Goal: Information Seeking & Learning: Learn about a topic

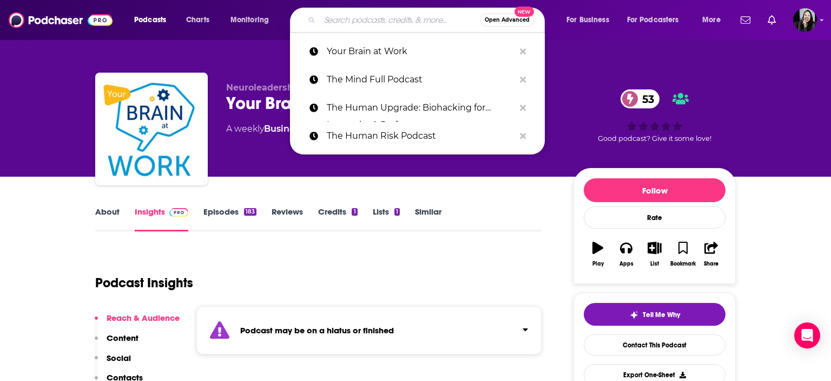
click at [381, 26] on input "Search podcasts, credits, & more..." at bounding box center [400, 19] width 160 height 17
paste input "Unbreakable Mindset"
type input "Unbreakable Mindset"
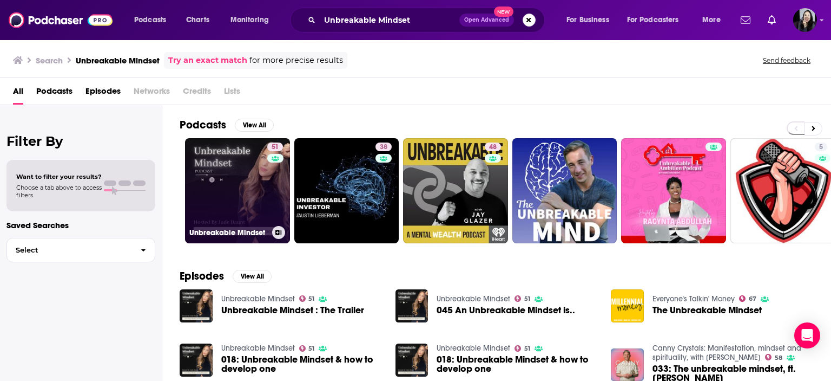
click at [211, 161] on link "51 Unbreakable Mindset" at bounding box center [237, 190] width 105 height 105
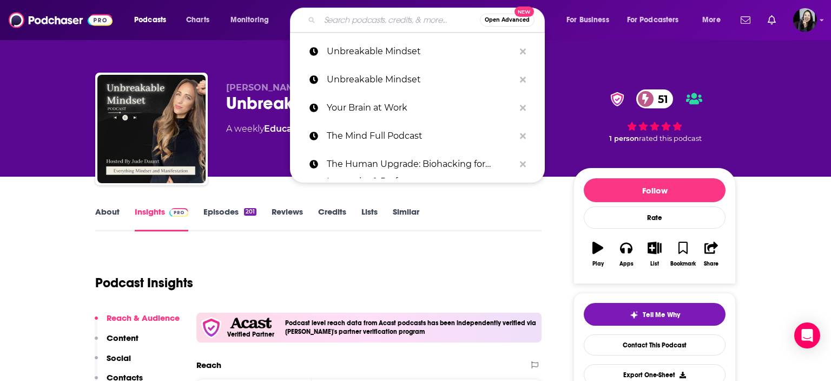
click at [384, 14] on input "Search podcasts, credits, & more..." at bounding box center [400, 19] width 160 height 17
paste input "Mental Health Matters"
type input "Mental Health Matters"
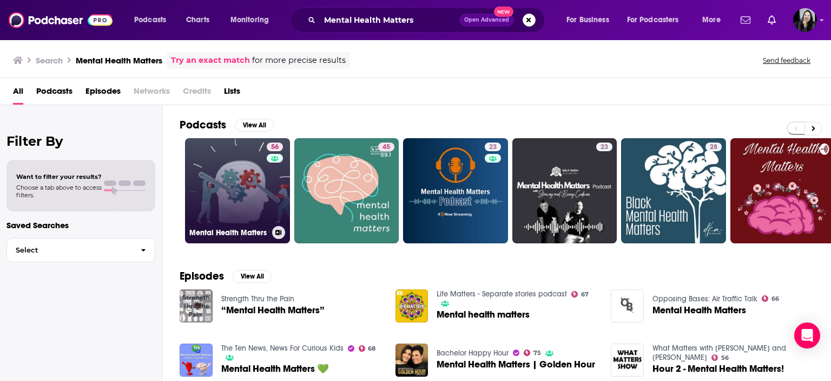
click at [244, 193] on link "56 Mental Health Matters" at bounding box center [237, 190] width 105 height 105
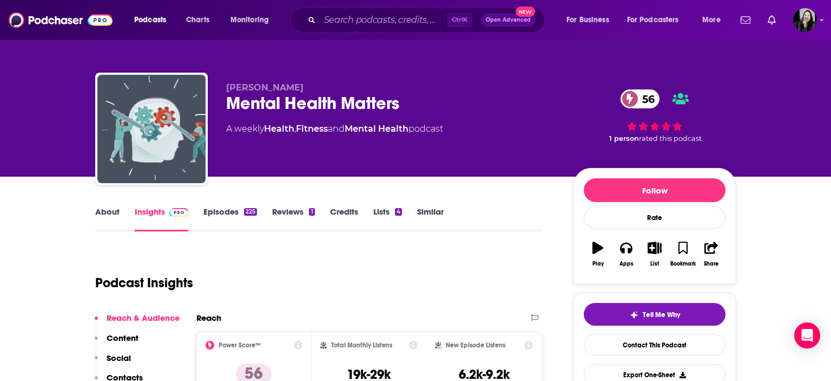
click at [397, 11] on div "Ctrl K Open Advanced New" at bounding box center [417, 20] width 255 height 25
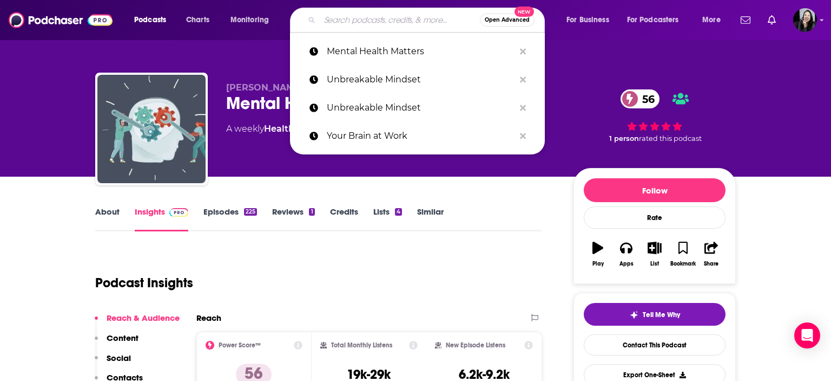
click at [402, 16] on input "Search podcasts, credits, & more..." at bounding box center [400, 19] width 160 height 17
paste input "BEING HER with [PERSON_NAME]"
type input "BEING HER with [PERSON_NAME]"
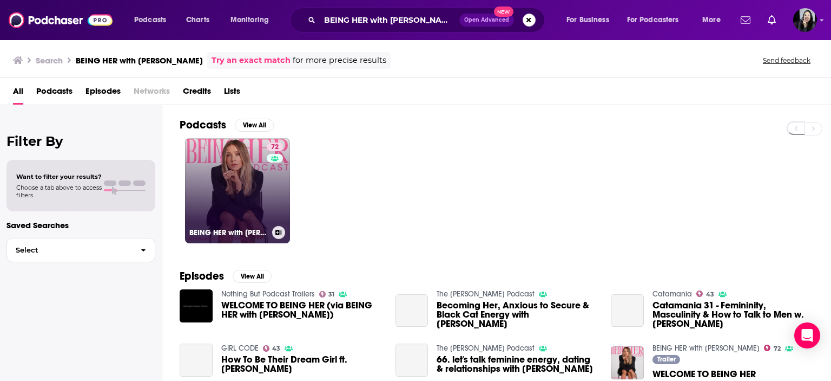
click at [260, 175] on link "72 BEING HER with [PERSON_NAME]" at bounding box center [237, 190] width 105 height 105
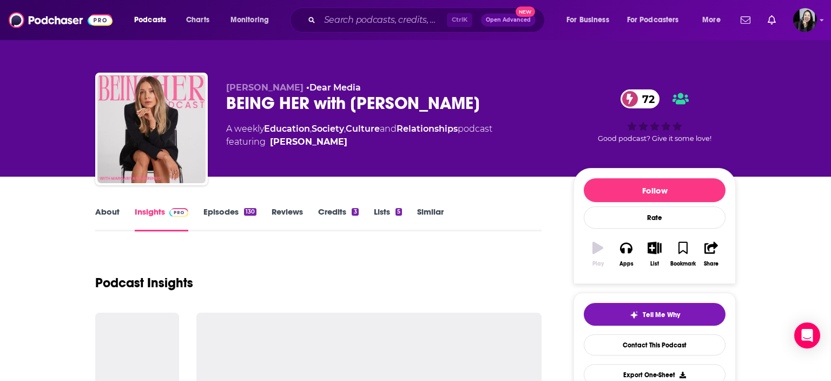
click at [260, 175] on div "[PERSON_NAME] • Dear Media BEING HER with [PERSON_NAME] 72 A weekly Education ,…" at bounding box center [481, 130] width 510 height 97
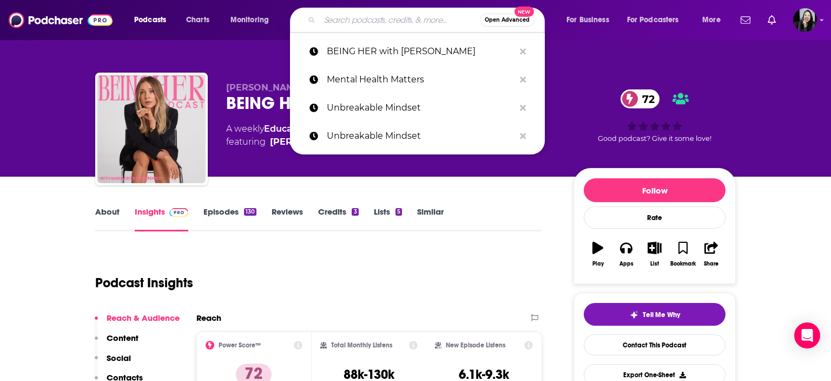
click at [437, 16] on input "Search podcasts, credits, & more..." at bounding box center [400, 19] width 160 height 17
paste input "Mary's Cup of Tea: the Self Love Podcast for Women"
type input "Mary's Cup of Tea: the Self Love Podcast for Women"
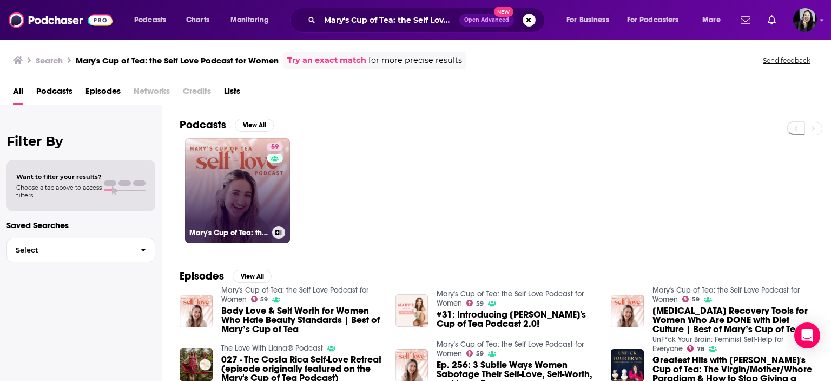
click at [235, 196] on link "59 [PERSON_NAME]'s Cup of Tea: the Self Love Podcast for Women" at bounding box center [237, 190] width 105 height 105
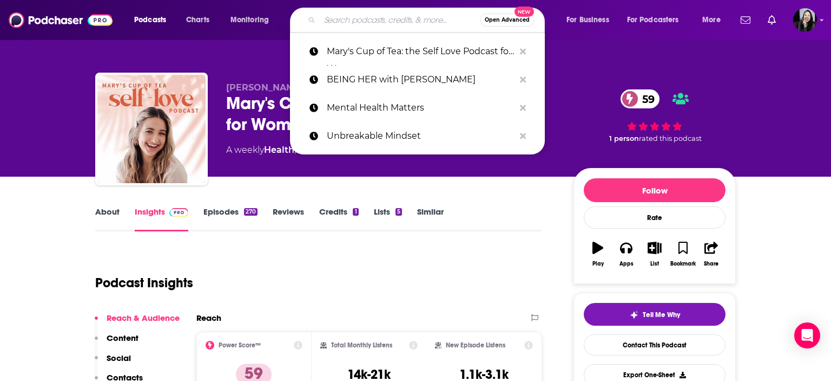
click at [410, 16] on input "Search podcasts, credits, & more..." at bounding box center [400, 19] width 160 height 17
paste input "Having It A.L.L."
type input "Having It A.L.L."
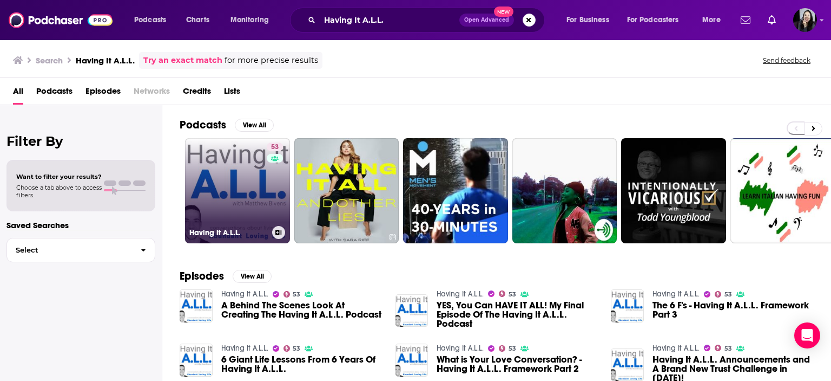
click at [242, 196] on link "53 Having It A.L.L." at bounding box center [237, 190] width 105 height 105
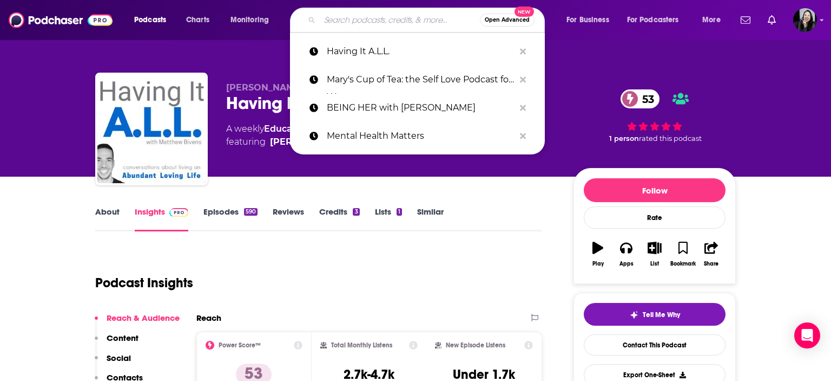
click at [423, 19] on input "Search podcasts, credits, & more..." at bounding box center [400, 19] width 160 height 17
paste input "Having It A.L.L."
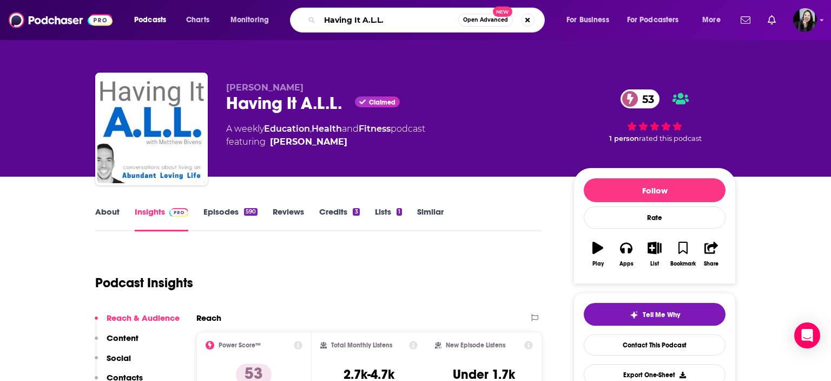
click at [415, 22] on input "Having It A.L.L." at bounding box center [389, 19] width 139 height 17
drag, startPoint x: 415, startPoint y: 22, endPoint x: 335, endPoint y: 19, distance: 80.7
click at [335, 19] on input "Having It A.L.L." at bounding box center [389, 19] width 139 height 17
paste input "Moonshots Podcast: Superstar mindsets and success habits"
type input "Moonshots Podcast: Superstar mindsets and success habits"
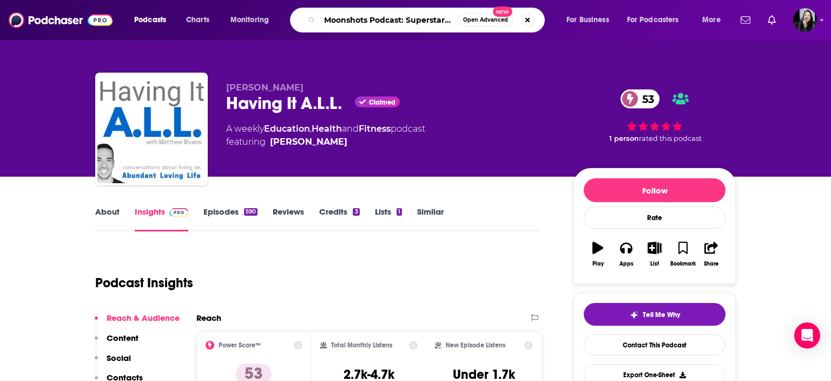
scroll to position [0, 108]
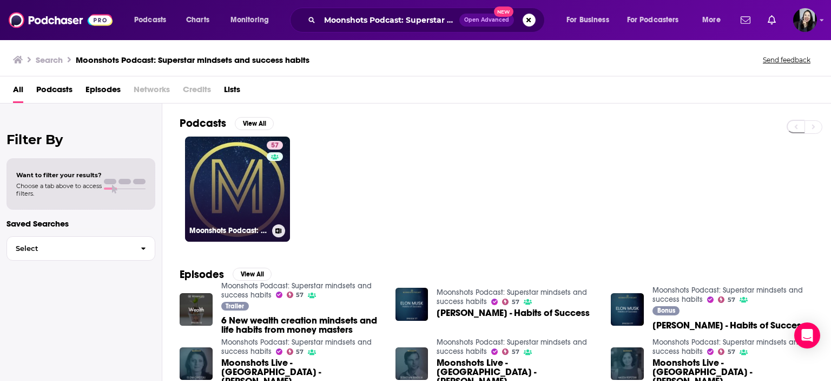
click at [231, 192] on link "57 Moonshots Podcast: Superstar mindsets and success habits" at bounding box center [237, 188] width 105 height 105
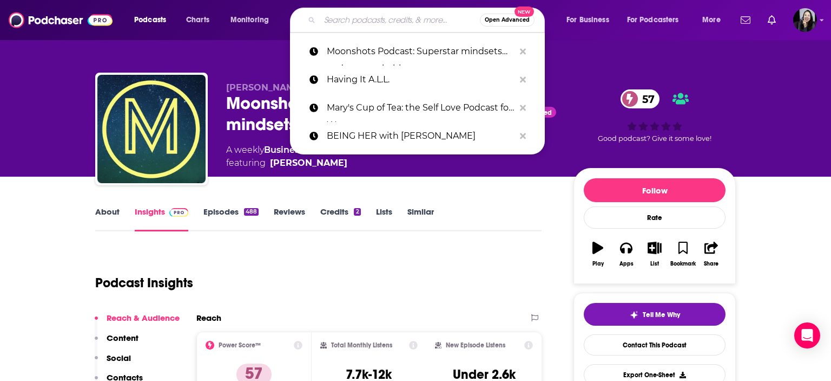
click at [387, 21] on input "Search podcasts, credits, & more..." at bounding box center [400, 19] width 160 height 17
paste input "FOMO Sapiens with [PERSON_NAME]"
type input "FOMO Sapiens with [PERSON_NAME]"
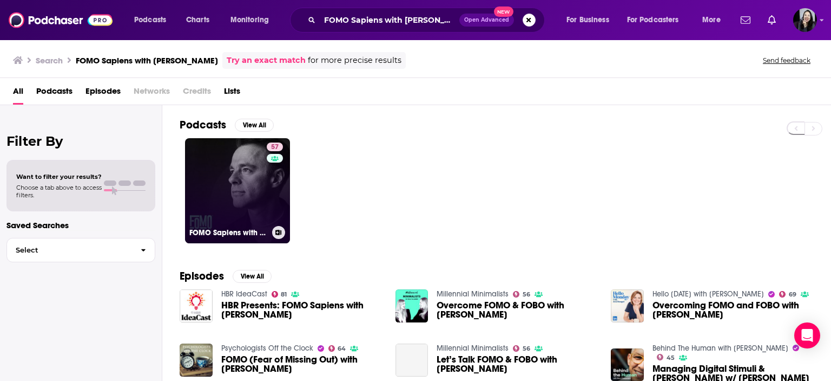
click at [226, 199] on link "57 FOMO Sapiens with [PERSON_NAME]" at bounding box center [237, 190] width 105 height 105
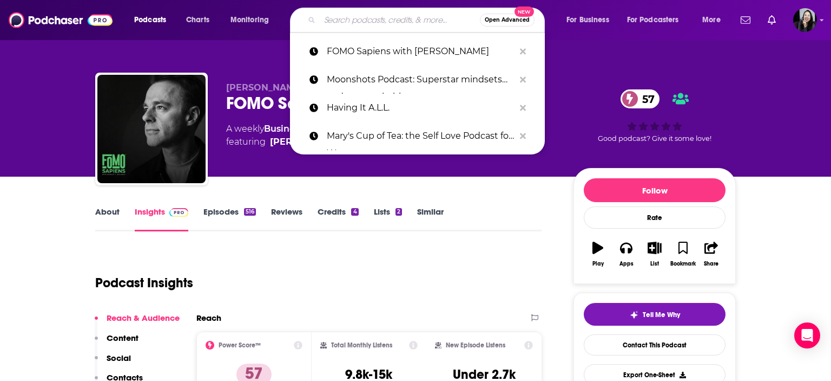
click at [404, 18] on input "Search podcasts, credits, & more..." at bounding box center [400, 19] width 160 height 17
paste input "Good Mourning"
type input "Good Mourning"
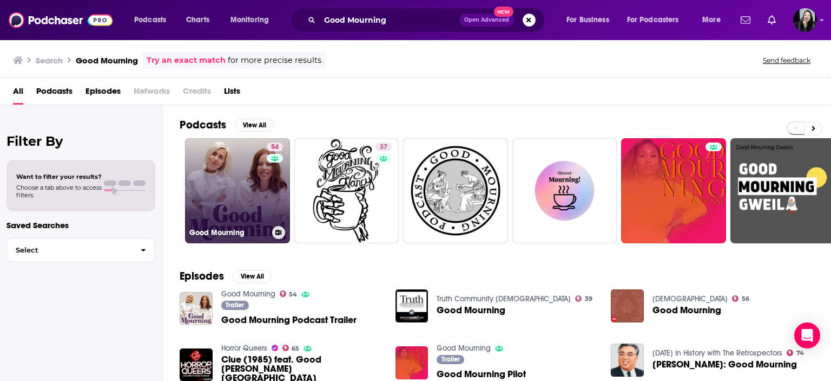
click at [244, 180] on link "54 Good Mourning" at bounding box center [237, 190] width 105 height 105
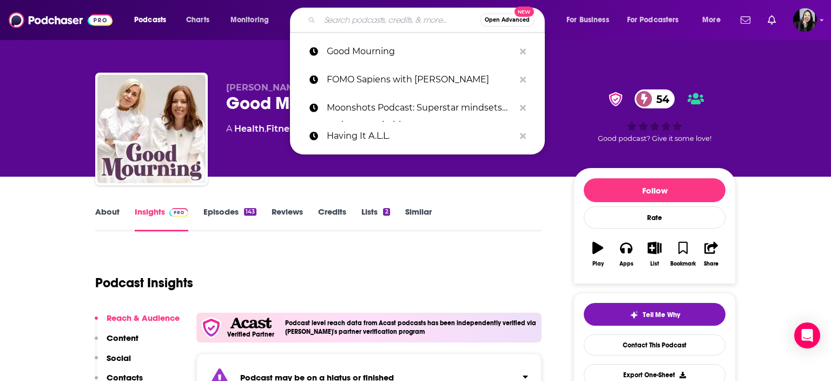
click at [412, 19] on input "Search podcasts, credits, & more..." at bounding box center [400, 19] width 160 height 17
paste input "Mindset Neuroscience Podcast"
type input "Mindset Neuroscience Podcast"
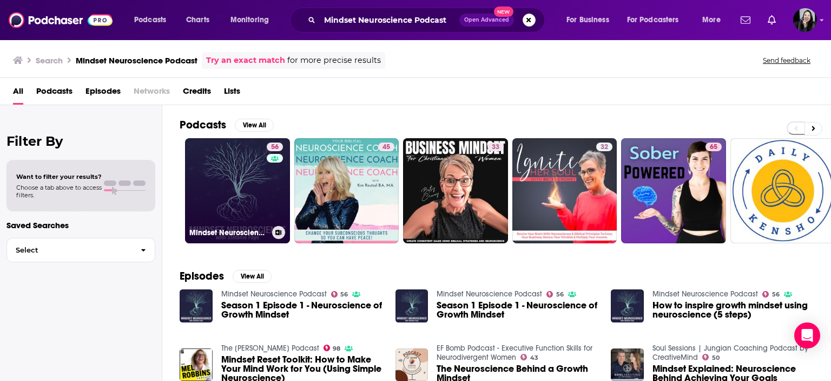
click at [226, 181] on link "56 Mindset Neuroscience Podcast" at bounding box center [237, 190] width 105 height 105
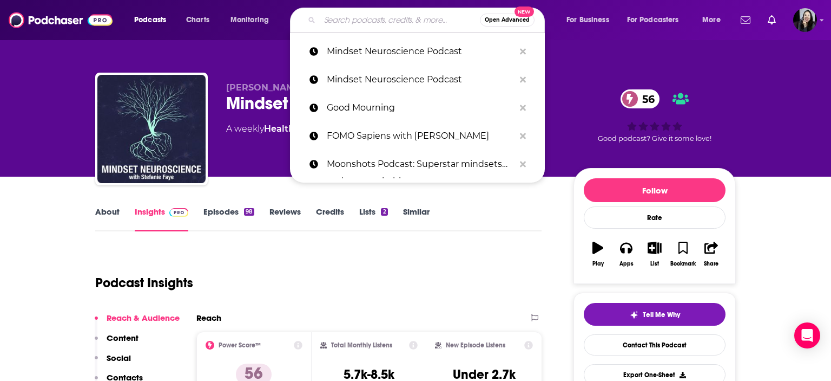
click at [398, 14] on input "Search podcasts, credits, & more..." at bounding box center [400, 19] width 160 height 17
paste input "The One Inside: An Internal Family Systems (IFS) podcast"
type input "The One Inside: An Internal Family Systems (IFS) podcast"
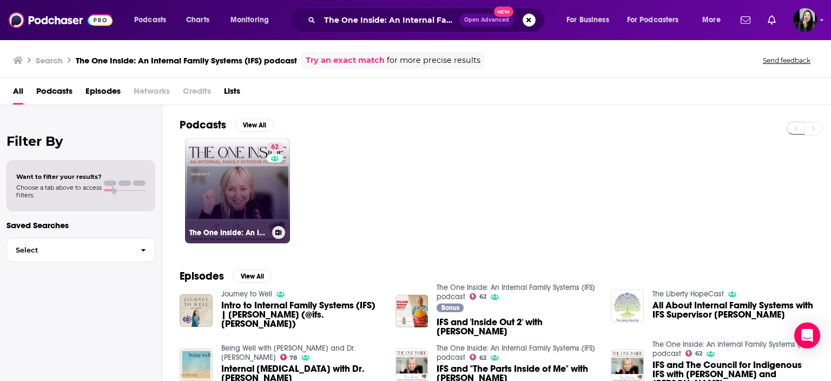
click at [221, 172] on link "62 The One Inside: An Internal Family Systems (IFS) podcast" at bounding box center [237, 190] width 105 height 105
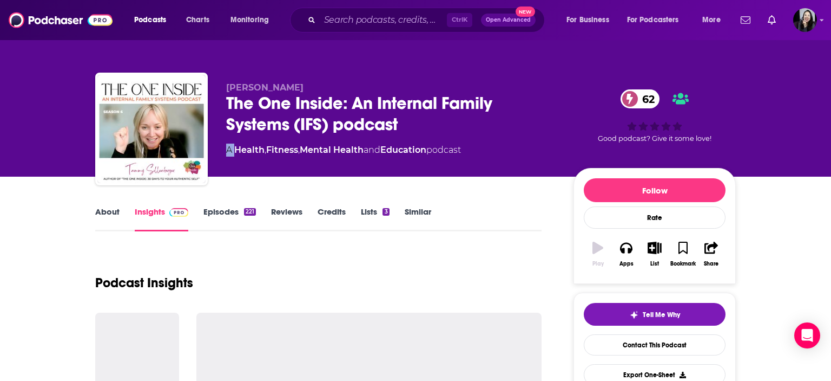
click at [221, 172] on div "[PERSON_NAME] The One Inside: An Internal Family Systems (IFS) podcast 62 A Hea…" at bounding box center [415, 131] width 641 height 117
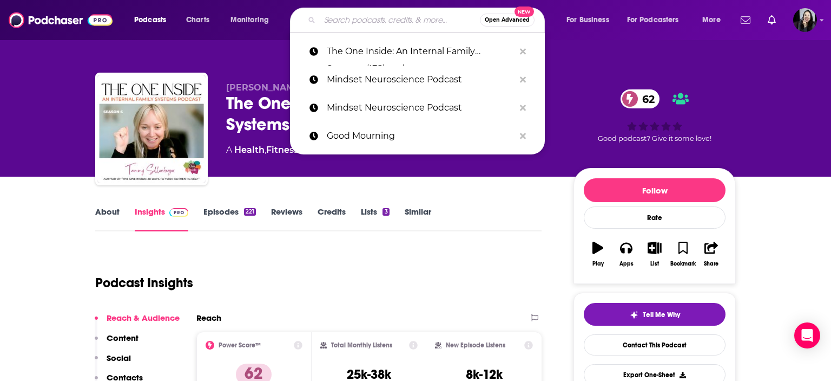
click at [408, 16] on input "Search podcasts, credits, & more..." at bounding box center [400, 19] width 160 height 17
paste input "Behavioral Grooves Podcast"
type input "Behavioral Grooves Podcast"
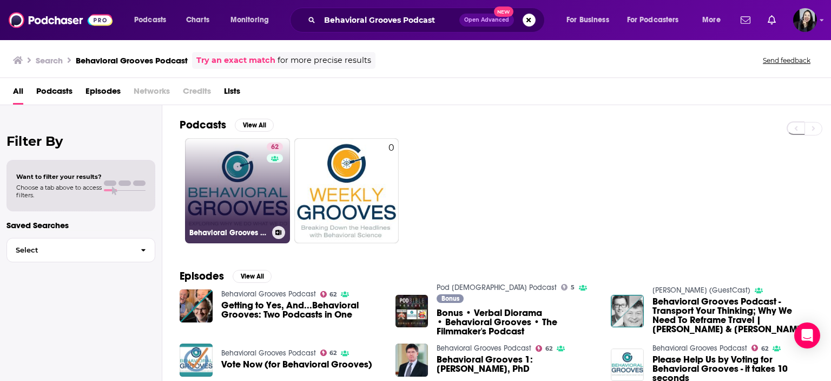
click at [218, 211] on link "62 Behavioral Grooves Podcast" at bounding box center [237, 190] width 105 height 105
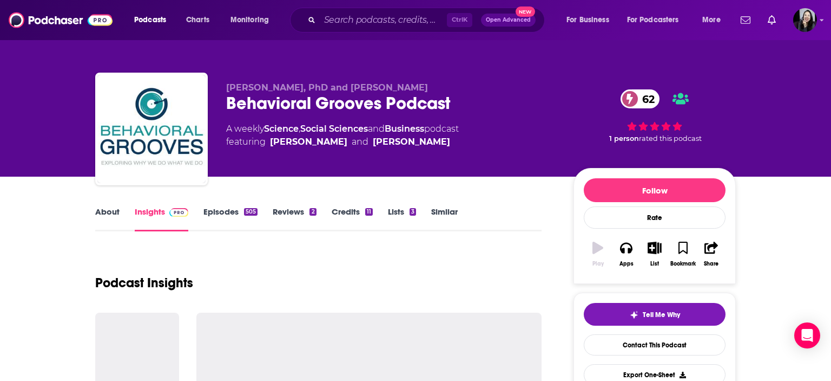
click at [218, 211] on link "Episodes 505" at bounding box center [231, 218] width 54 height 25
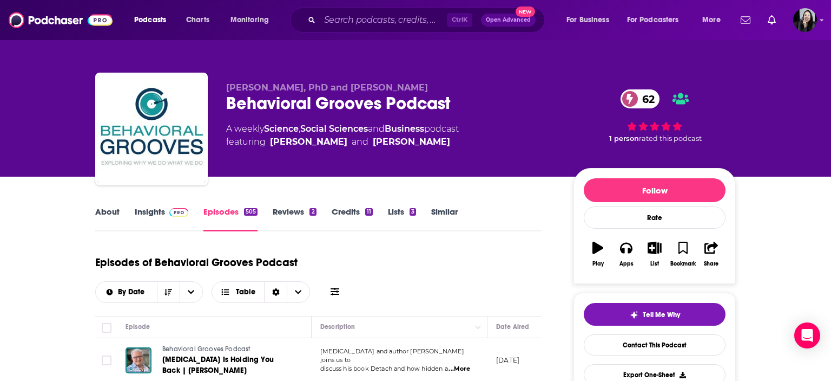
click at [147, 215] on link "Insights" at bounding box center [162, 218] width 54 height 25
